Goal: Navigation & Orientation: Find specific page/section

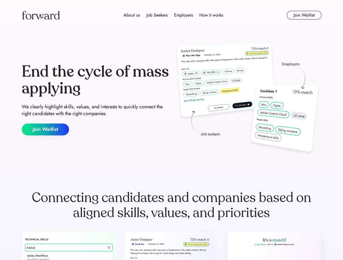
click at [171, 130] on div "End the cycle of mass applying We clearly highlight skills, values, and interes…" at bounding box center [171, 99] width 299 height 117
click at [171, 15] on div "About us Job Seekers Employers How it works" at bounding box center [173, 15] width 214 height 7
click at [41, 15] on img at bounding box center [41, 15] width 38 height 9
click at [173, 15] on div "About us Job Seekers Employers How it works" at bounding box center [173, 15] width 214 height 7
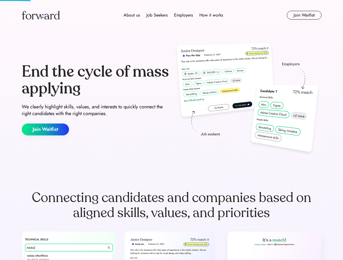
click at [132, 15] on div "About us" at bounding box center [131, 15] width 16 height 7
click at [157, 15] on div "Job Seekers" at bounding box center [156, 15] width 21 height 7
click at [183, 15] on div "Employers" at bounding box center [183, 15] width 19 height 7
click at [210, 15] on div "How it works" at bounding box center [211, 15] width 24 height 7
click at [304, 15] on button "Join Waitlist" at bounding box center [303, 15] width 35 height 9
